Goal: Complete application form

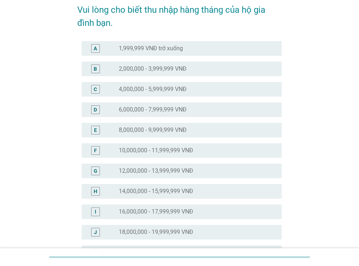
scroll to position [146, 0]
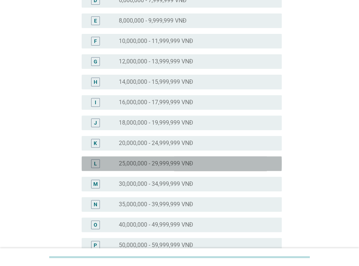
click at [152, 159] on div "L radio_button_unchecked 25,000,000 - 29,999,999 VNĐ" at bounding box center [182, 163] width 200 height 15
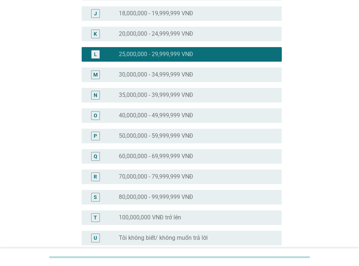
scroll to position [328, 0]
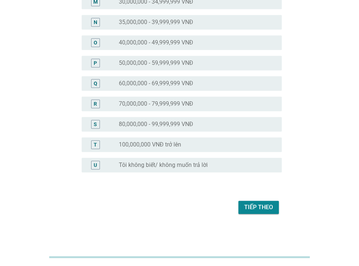
click at [267, 209] on div "Tiếp theo" at bounding box center [258, 207] width 29 height 9
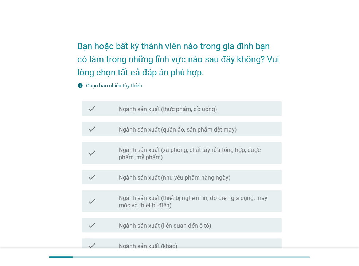
scroll to position [36, 0]
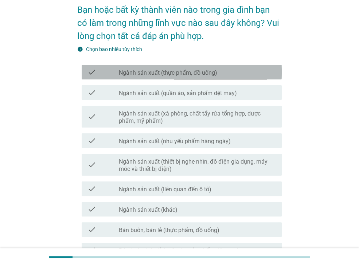
click at [220, 75] on div "check_box_outline_blank Ngành sản xuất (thực phẩm, đồ uống)" at bounding box center [197, 72] width 157 height 9
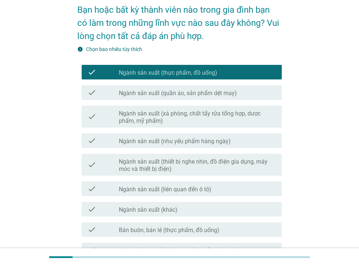
scroll to position [73, 0]
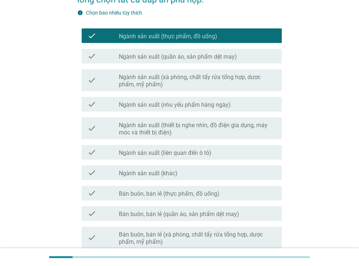
click at [179, 113] on div "check check_box_outline_blank Ngành sản xuất (nhu yếu phẩm hàng ngày)" at bounding box center [179, 104] width 204 height 20
click at [178, 106] on label "Ngành sản xuất (nhu yếu phẩm hàng ngày)" at bounding box center [175, 104] width 112 height 7
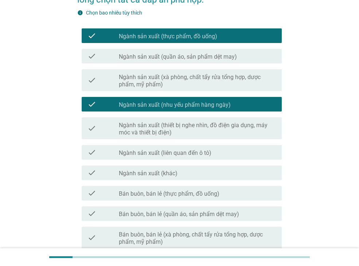
scroll to position [182, 0]
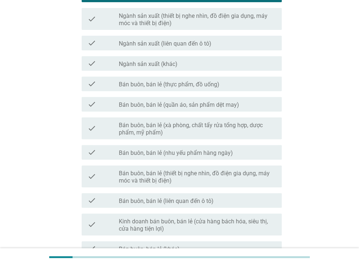
click at [155, 130] on label "Bán buôn, bán lẻ (xà phòng, chất tẩy rửa tổng hợp, dược phẩm, mỹ phẩm)" at bounding box center [197, 129] width 157 height 15
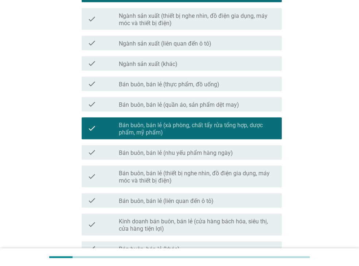
scroll to position [292, 0]
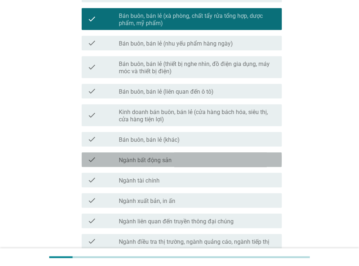
click at [157, 164] on label "Ngành bất động sản" at bounding box center [145, 160] width 53 height 7
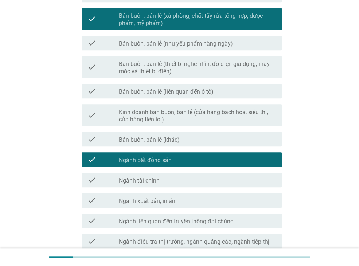
click at [169, 157] on label "Ngành bất động sản" at bounding box center [145, 160] width 53 height 7
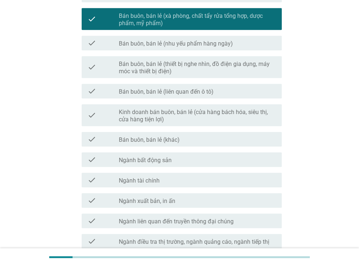
click at [155, 174] on div "check check_box_outline_blank Ngành tài chính" at bounding box center [182, 180] width 200 height 15
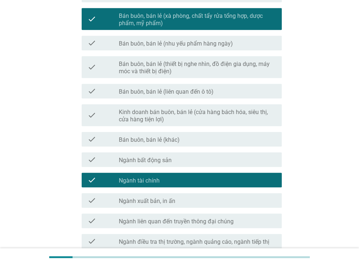
scroll to position [379, 0]
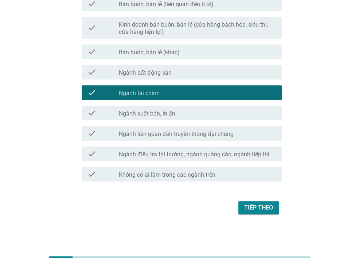
drag, startPoint x: 169, startPoint y: 162, endPoint x: 217, endPoint y: 182, distance: 52.3
click at [172, 162] on div "check check_box_outline_blank Ngành điều tra thị trường, ngành quảng cáo, ngành…" at bounding box center [179, 154] width 204 height 20
click at [272, 209] on div "Tiếp theo" at bounding box center [258, 207] width 29 height 9
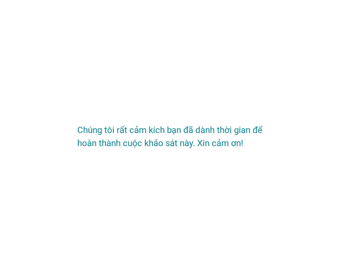
scroll to position [0, 0]
